Goal: Find specific page/section: Find specific page/section

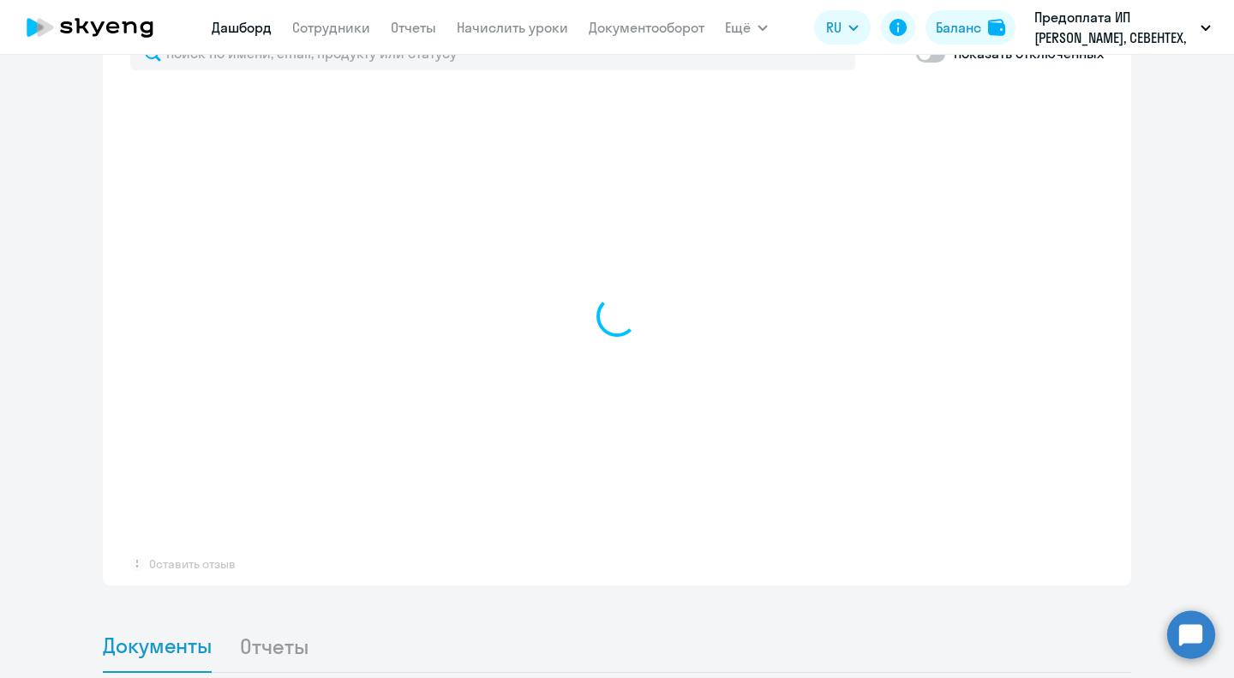
select select "30"
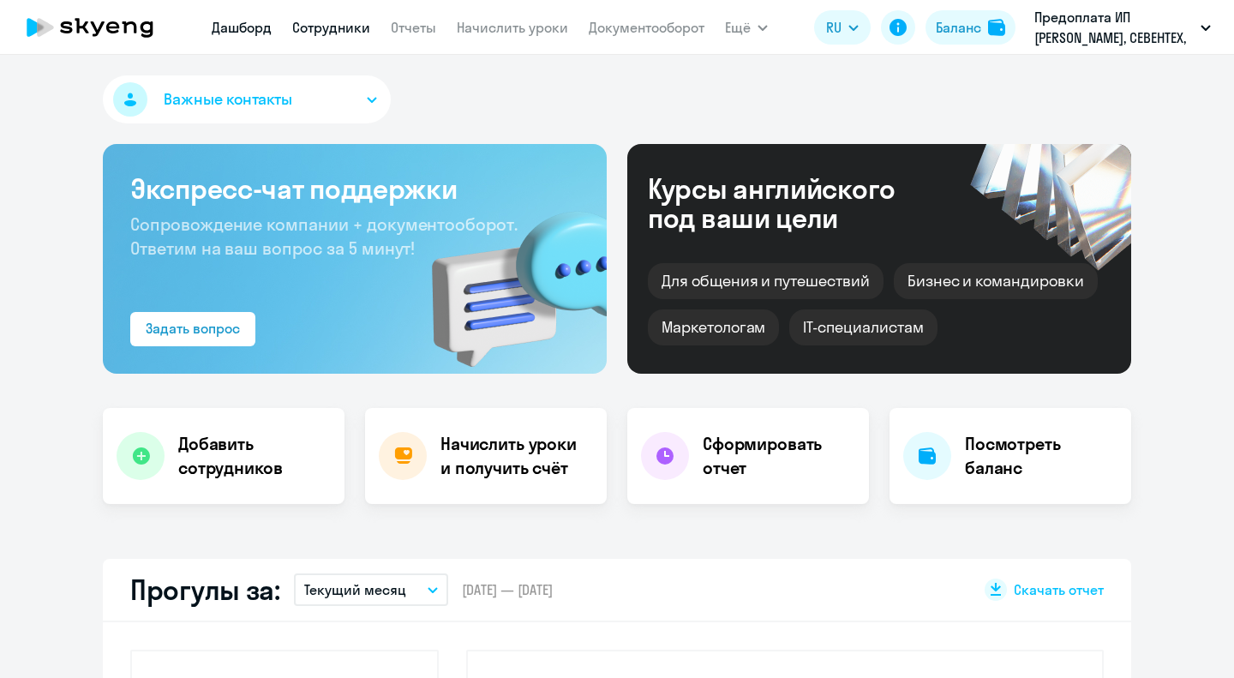
click at [329, 25] on link "Сотрудники" at bounding box center [331, 27] width 78 height 17
select select "30"
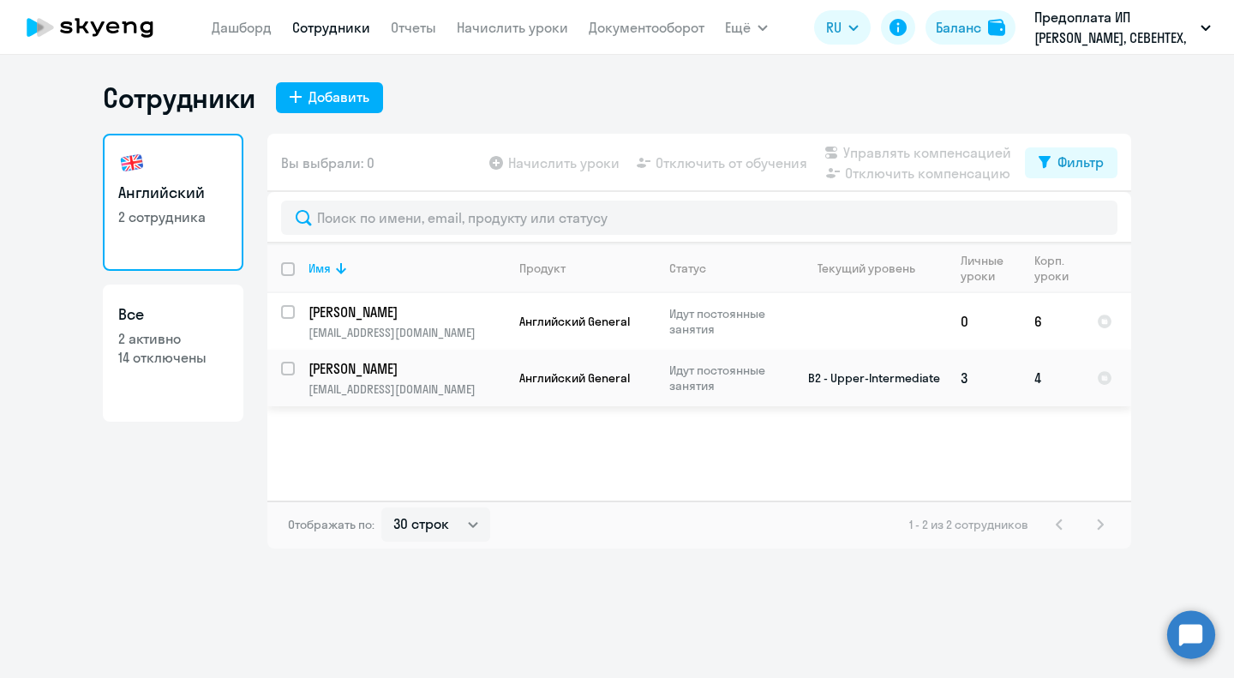
click at [431, 387] on p "[EMAIL_ADDRESS][DOMAIN_NAME]" at bounding box center [407, 388] width 196 height 15
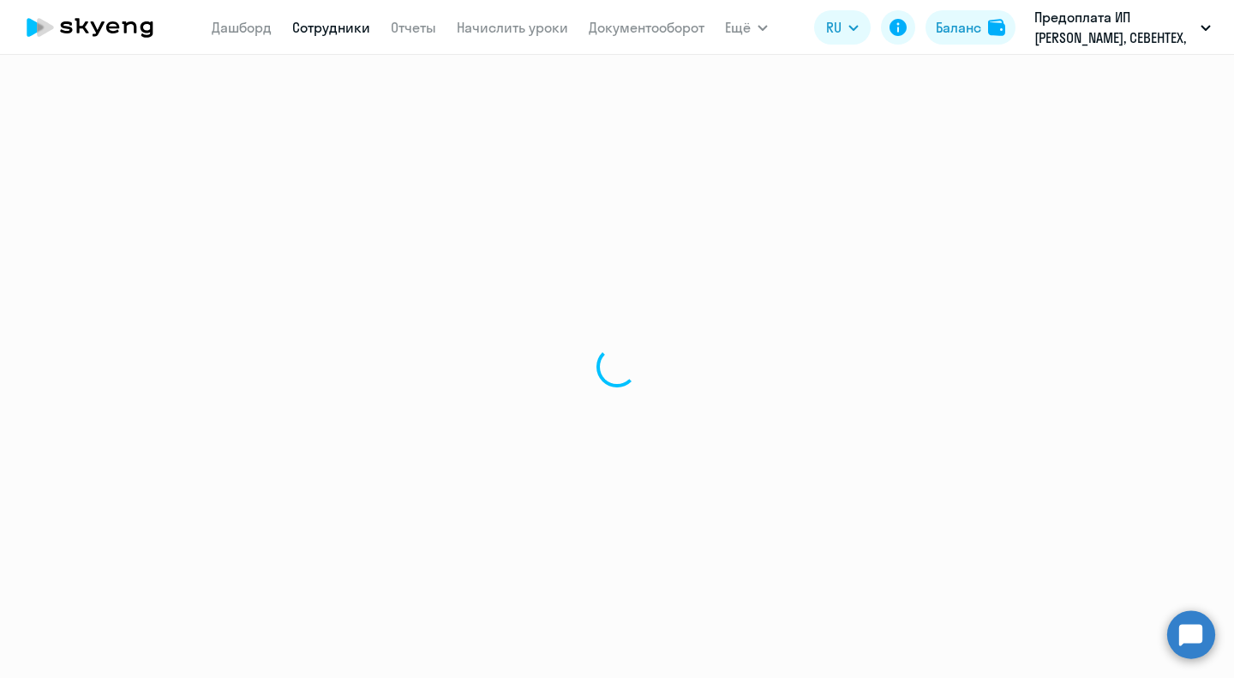
select select "english"
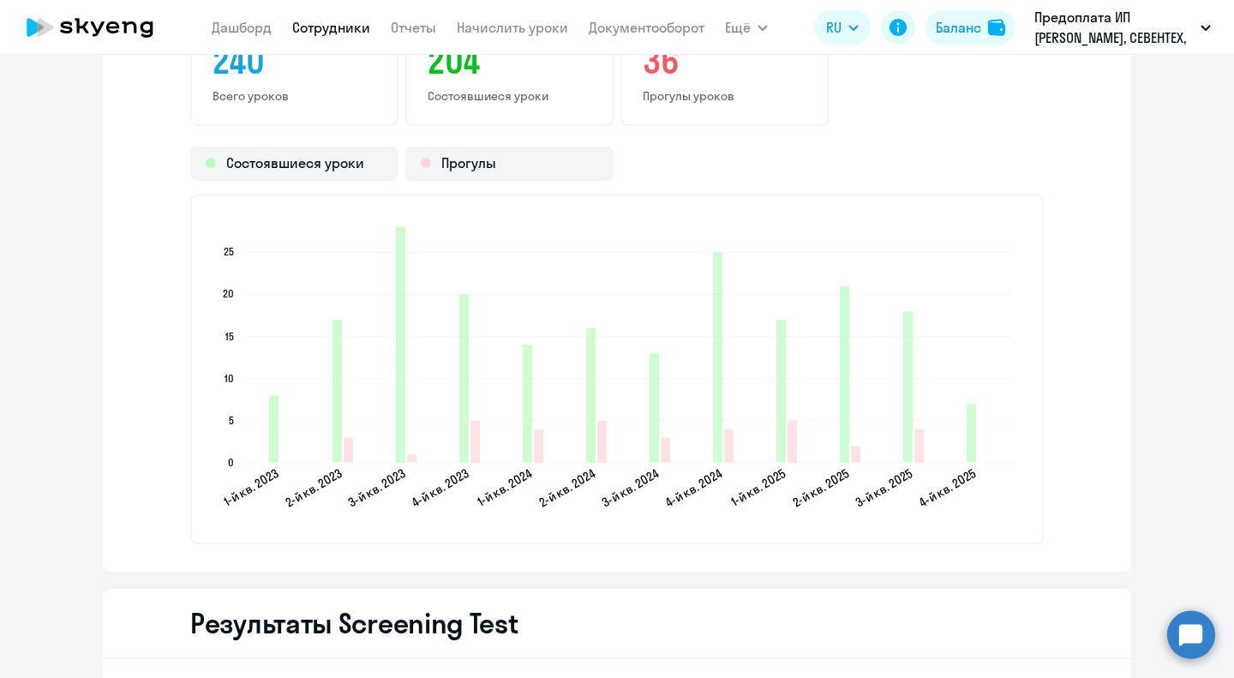
scroll to position [2400, 0]
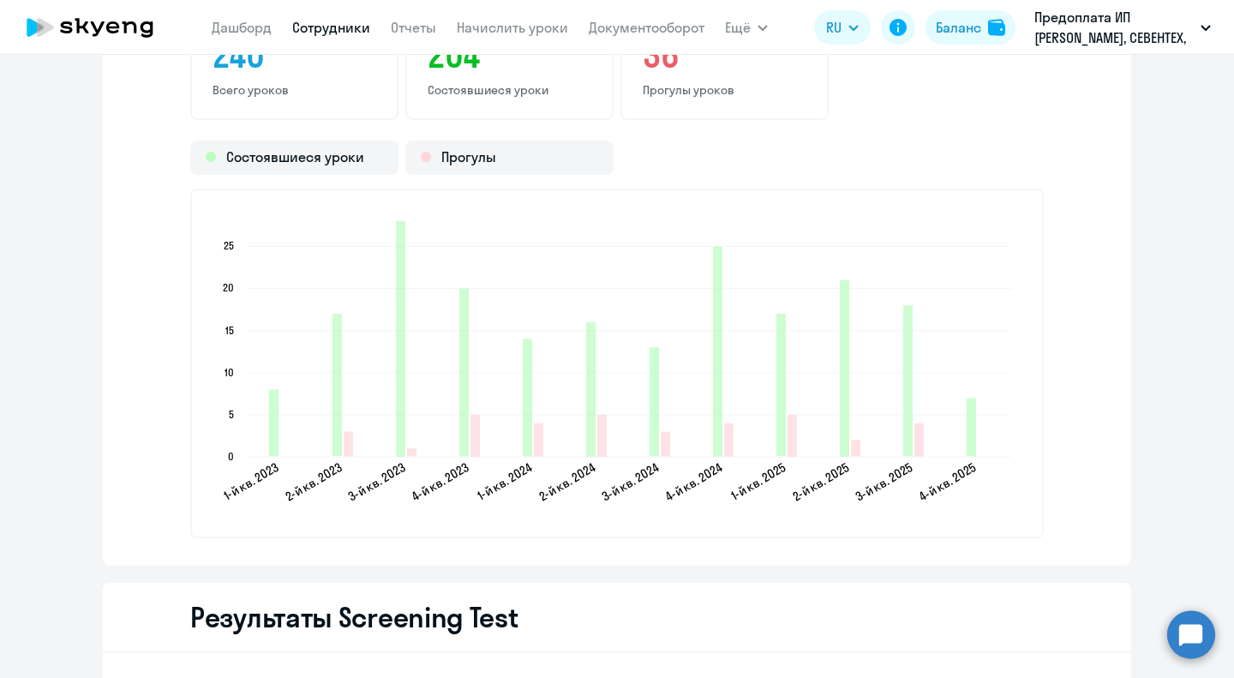
click at [111, 18] on icon at bounding box center [90, 27] width 151 height 43
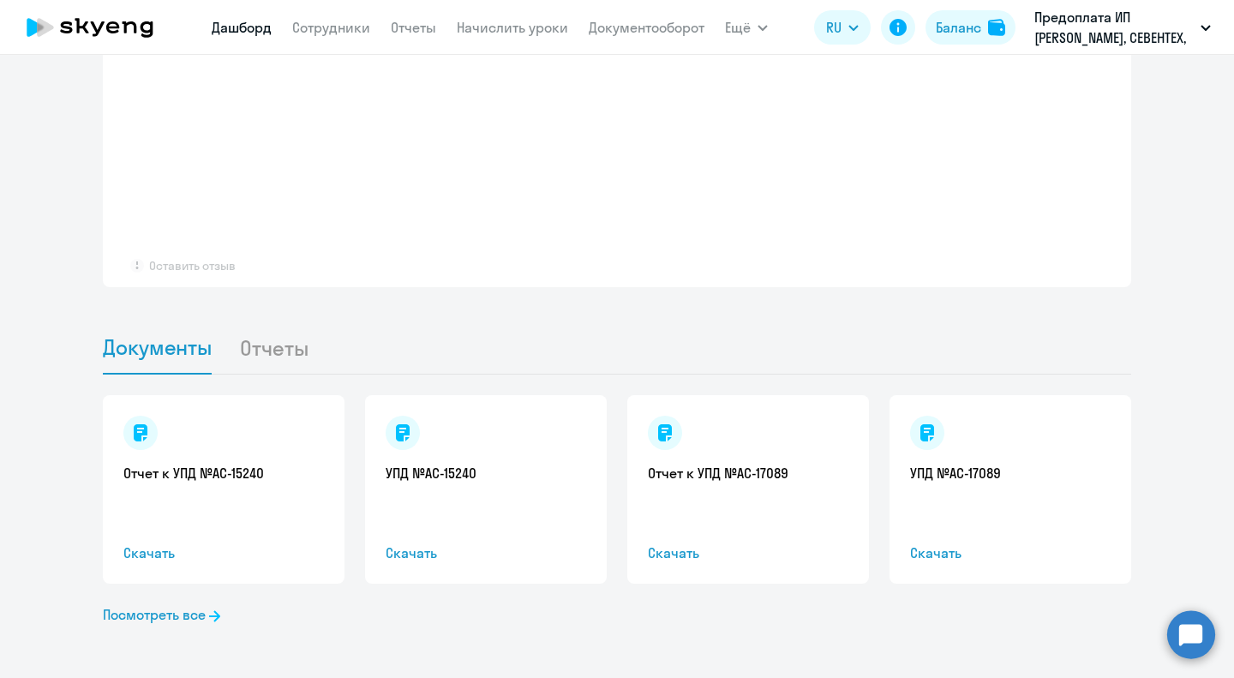
scroll to position [1385, 0]
